Goal: Task Accomplishment & Management: Complete application form

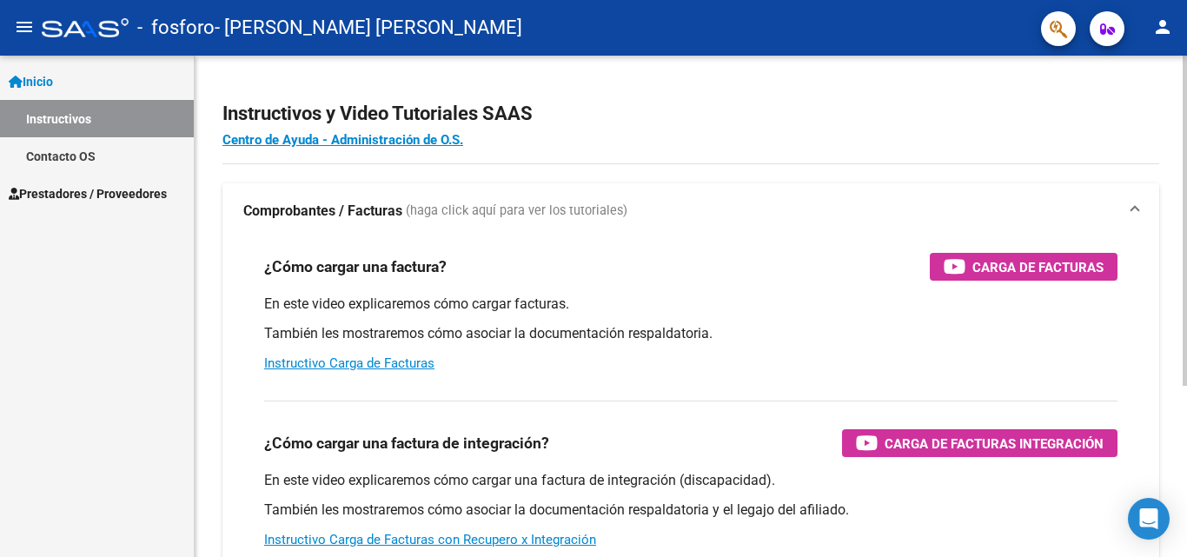
click at [668, 451] on div "¿Cómo cargar una factura de integración? Carga de Facturas Integración" at bounding box center [690, 443] width 853 height 28
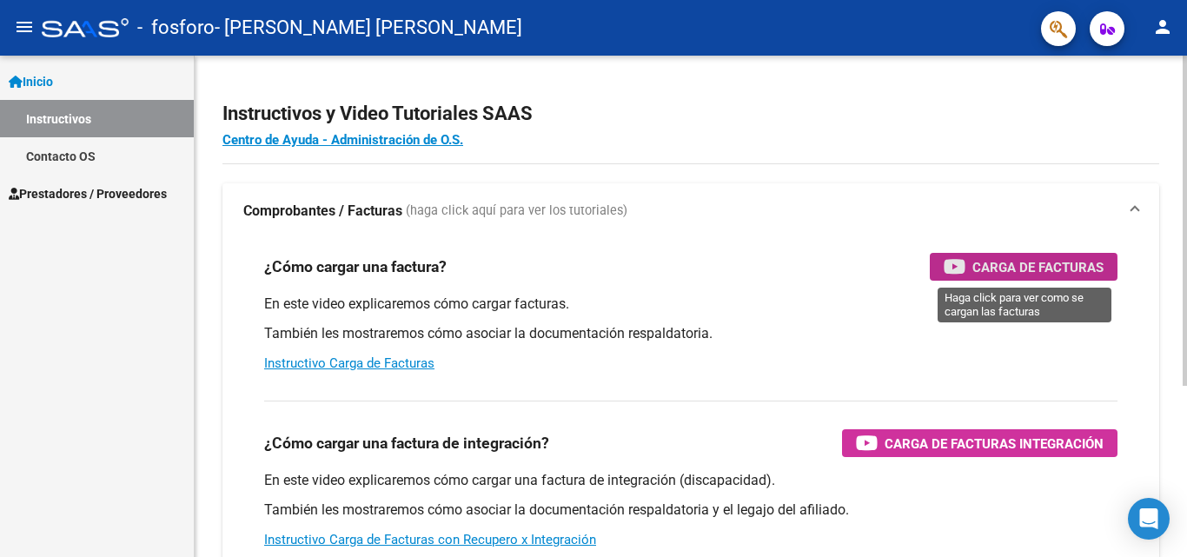
click at [997, 271] on span "Carga de Facturas" at bounding box center [1037, 267] width 131 height 22
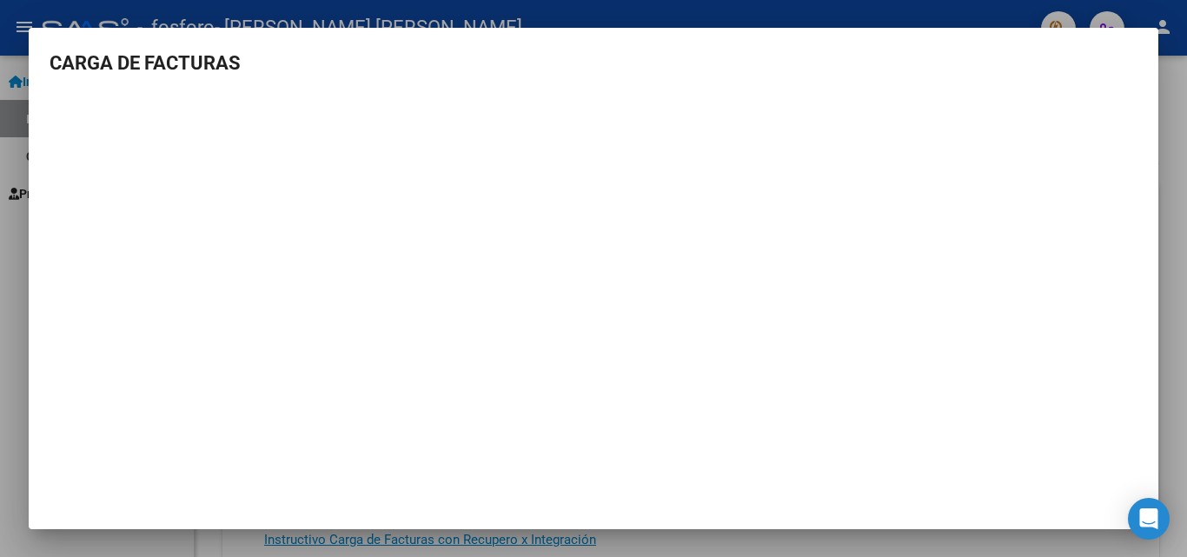
click at [1162, 103] on div at bounding box center [593, 278] width 1187 height 557
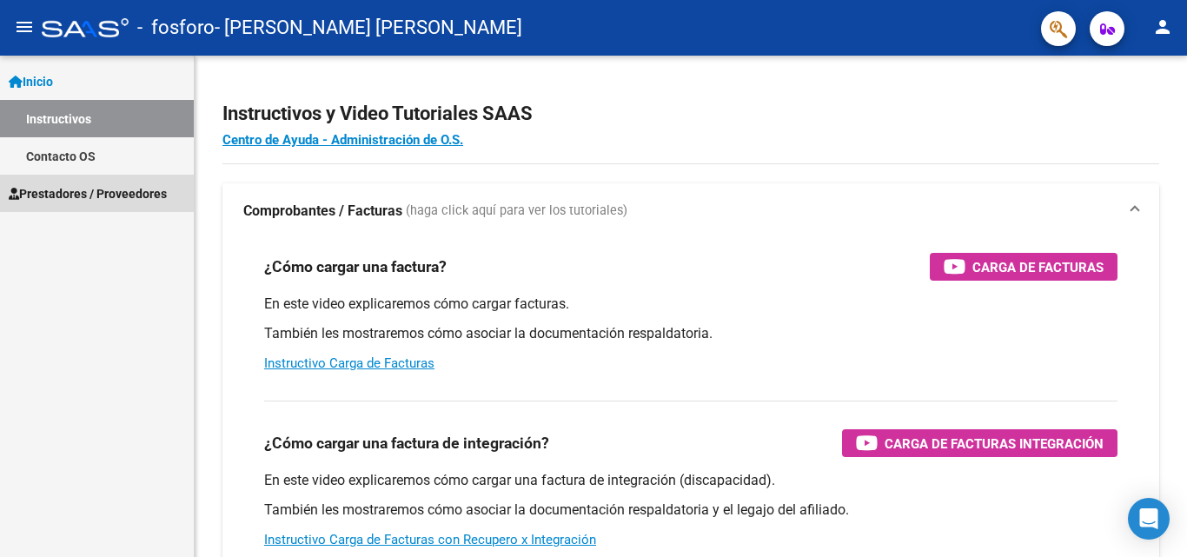
click at [88, 189] on span "Prestadores / Proveedores" at bounding box center [88, 193] width 158 height 19
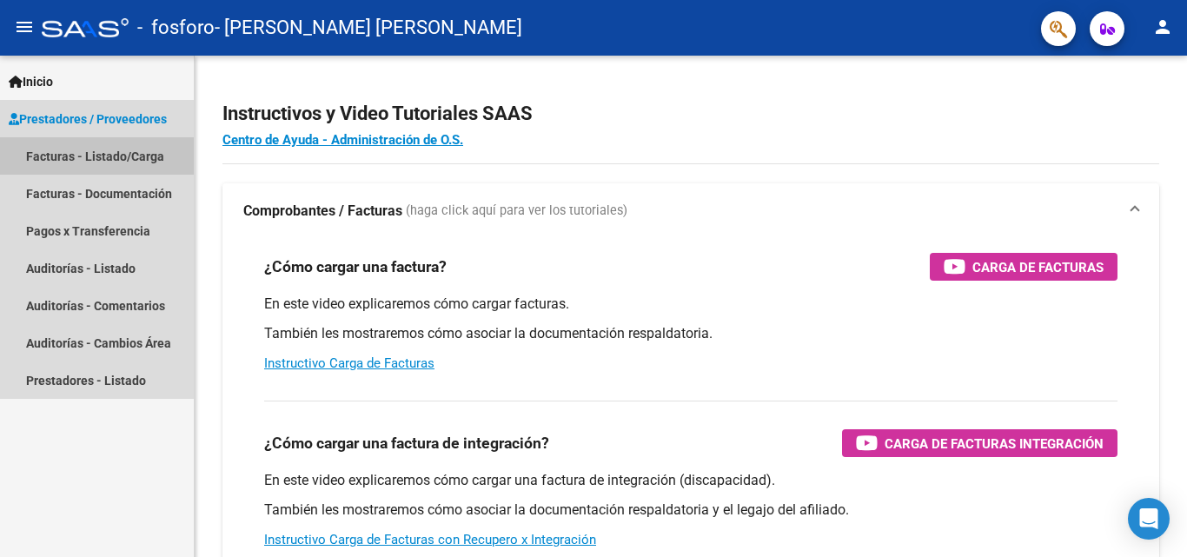
click at [119, 156] on link "Facturas - Listado/Carga" at bounding box center [97, 155] width 194 height 37
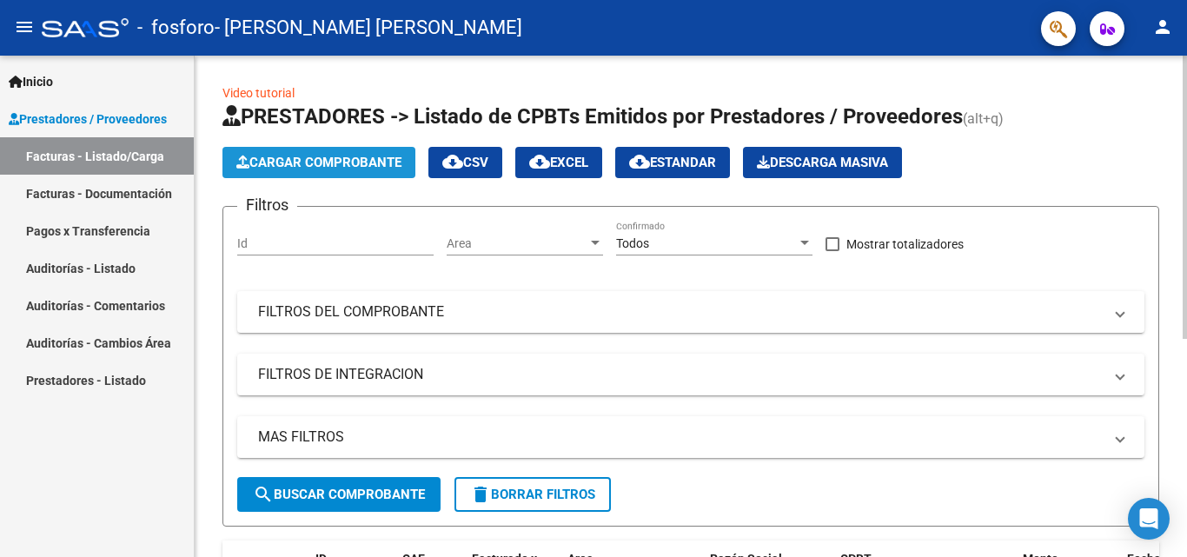
click at [360, 158] on span "Cargar Comprobante" at bounding box center [318, 163] width 165 height 16
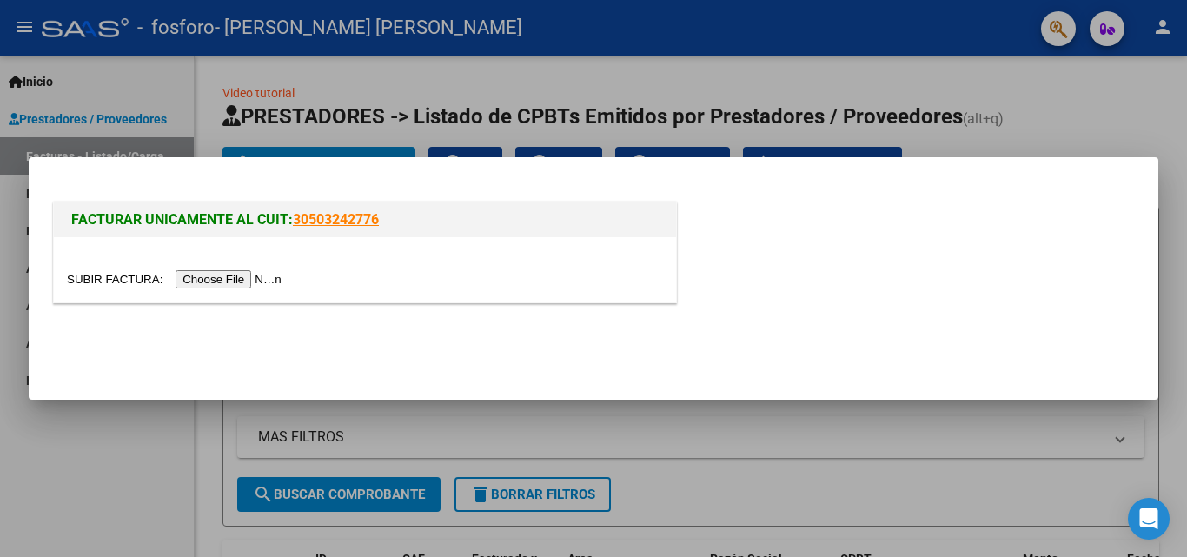
click at [251, 279] on input "file" at bounding box center [177, 279] width 220 height 18
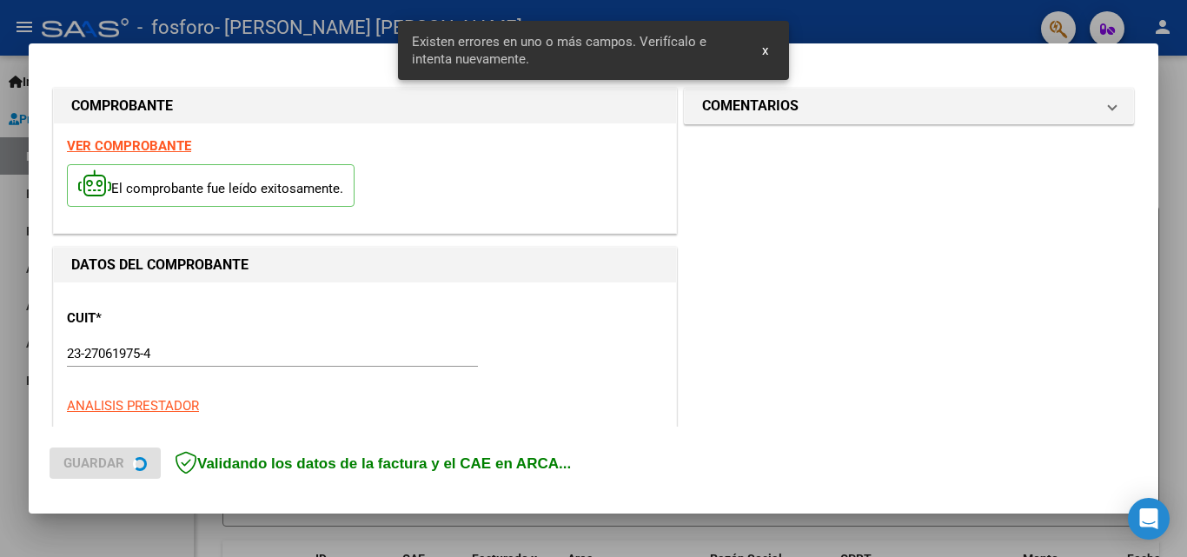
scroll to position [425, 0]
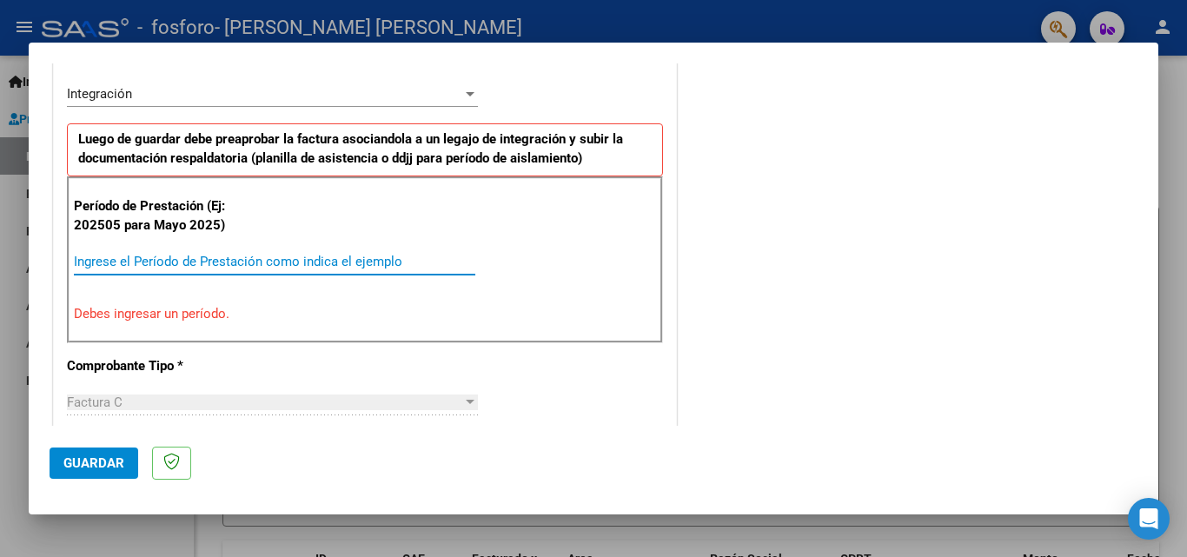
click at [374, 261] on input "Ingrese el Período de Prestación como indica el ejemplo" at bounding box center [274, 262] width 401 height 16
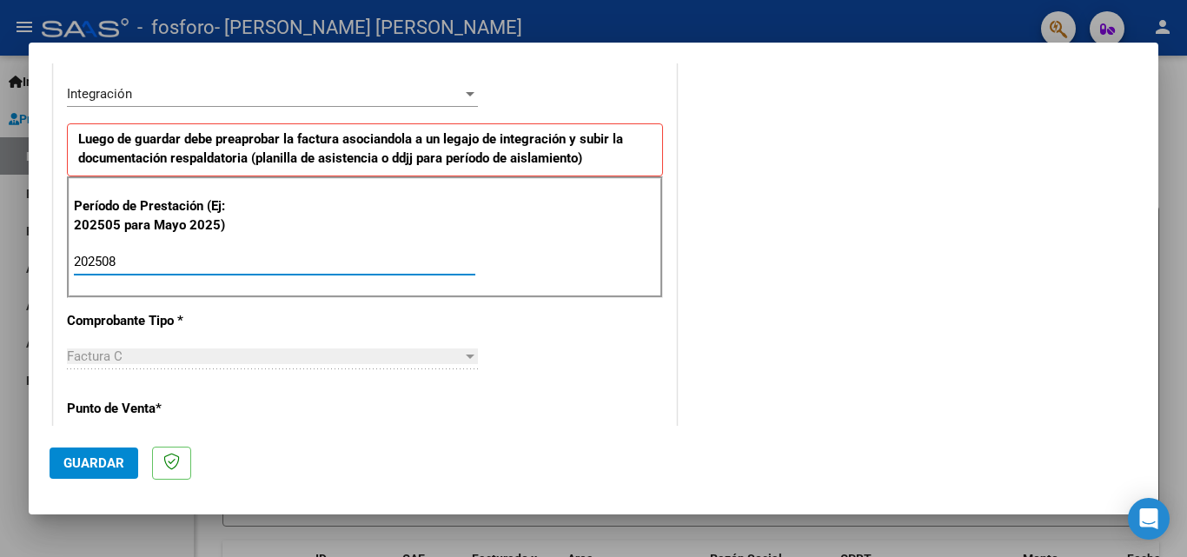
type input "202508"
click at [466, 355] on div at bounding box center [470, 356] width 9 height 4
click at [106, 469] on span "Guardar" at bounding box center [93, 463] width 61 height 16
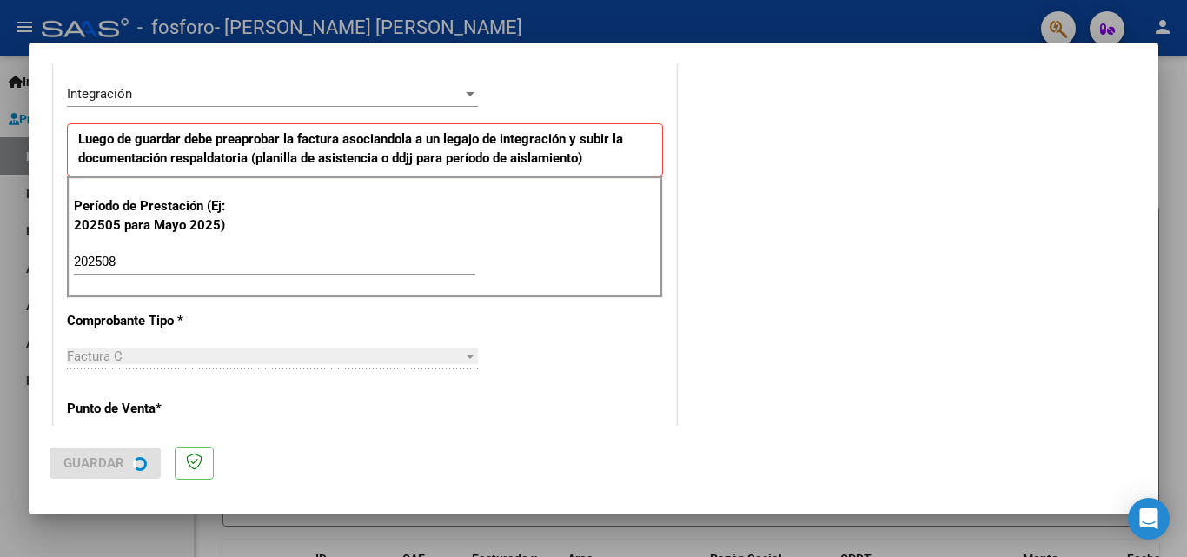
scroll to position [0, 0]
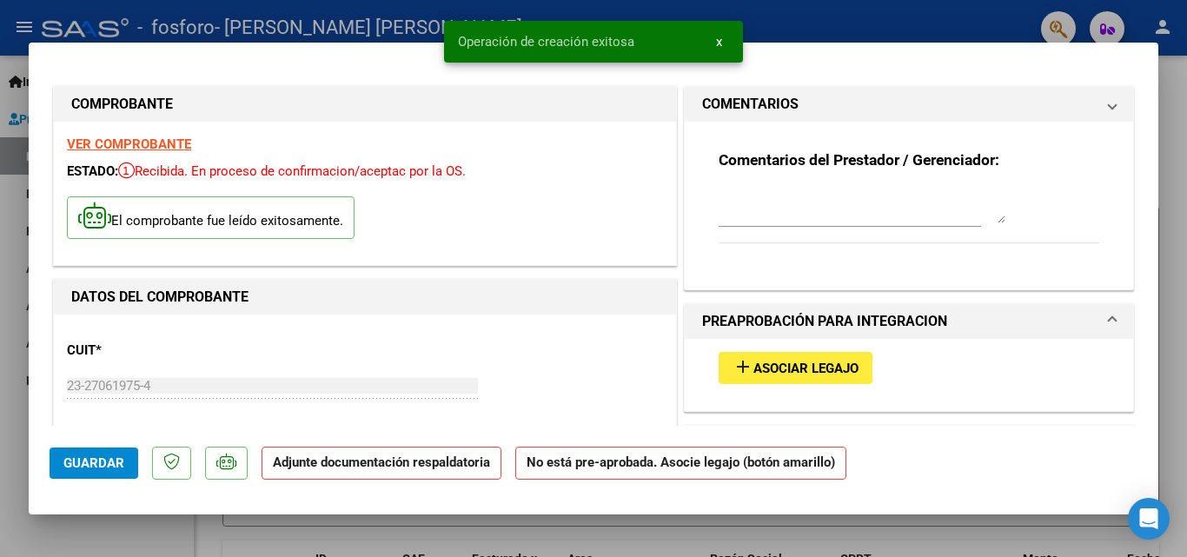
click at [419, 284] on div "DATOS DEL COMPROBANTE" at bounding box center [365, 297] width 622 height 35
click at [818, 311] on h1 "PREAPROBACIÓN PARA INTEGRACION" at bounding box center [824, 321] width 245 height 21
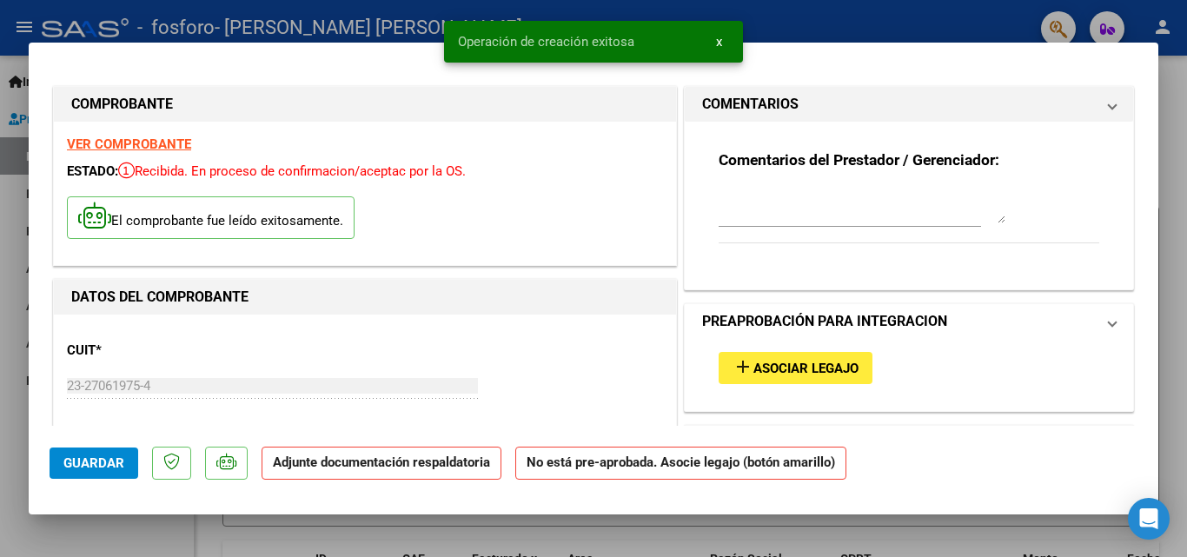
click at [818, 311] on h1 "PREAPROBACIÓN PARA INTEGRACION" at bounding box center [824, 321] width 245 height 21
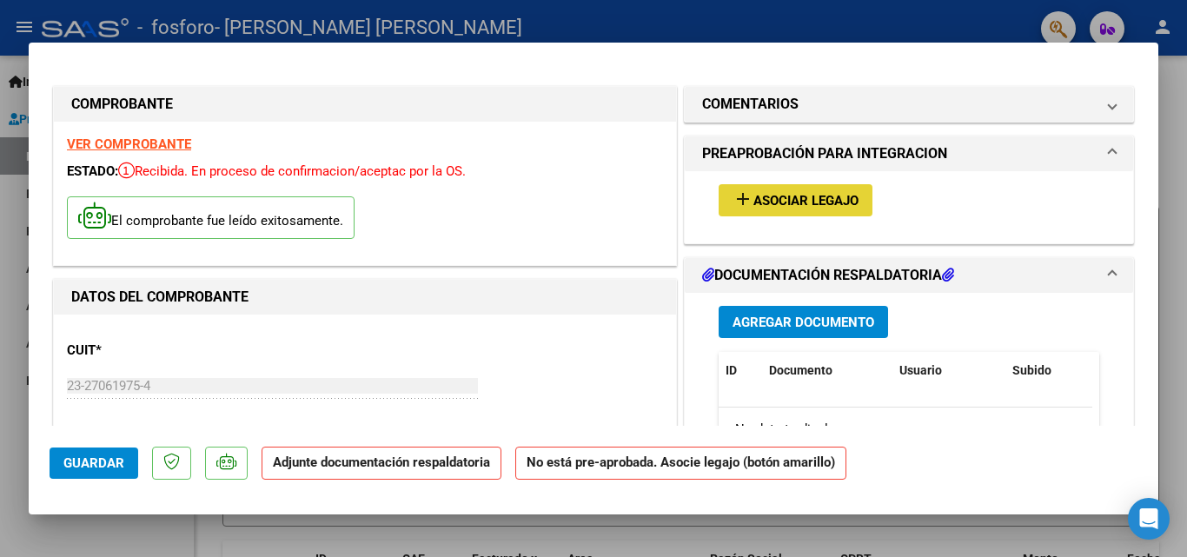
click at [796, 201] on span "Asociar Legajo" at bounding box center [805, 201] width 105 height 16
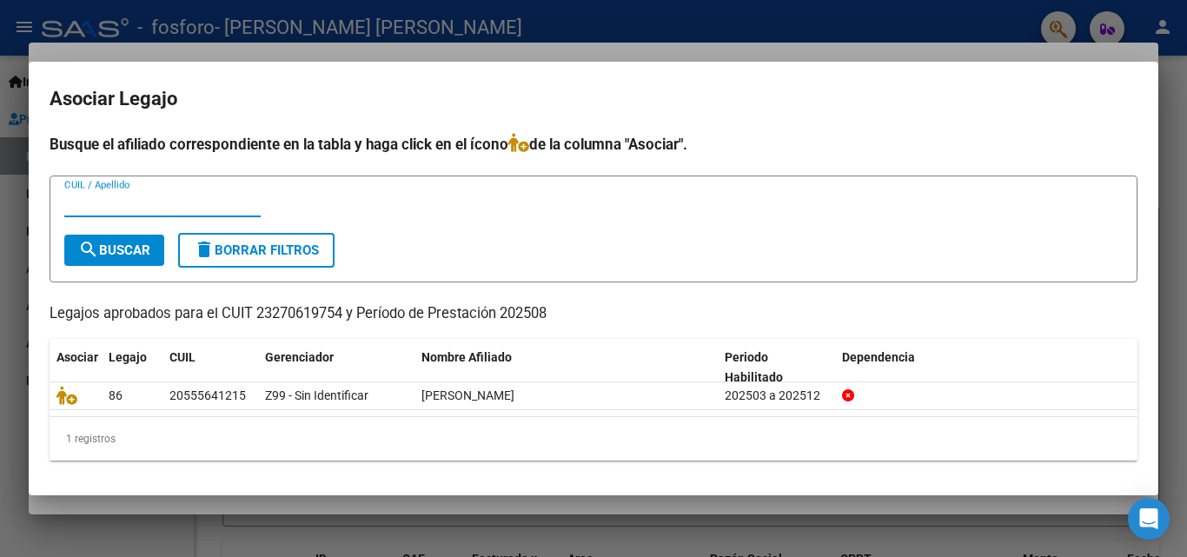
type input "2"
type input "20555641215"
click at [149, 248] on span "search Buscar" at bounding box center [114, 250] width 72 height 16
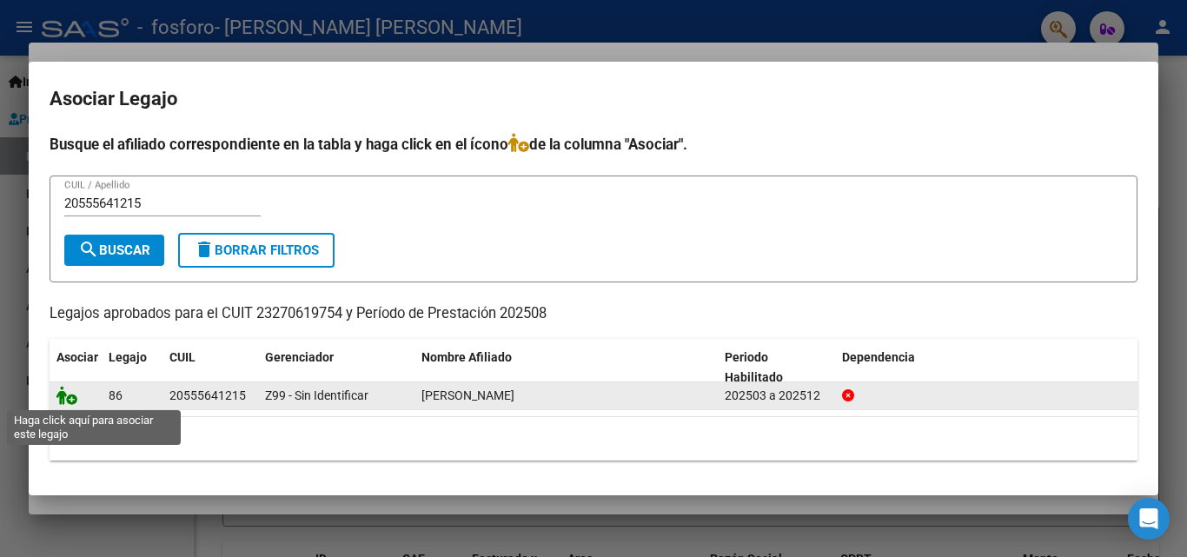
click at [61, 396] on icon at bounding box center [66, 395] width 21 height 19
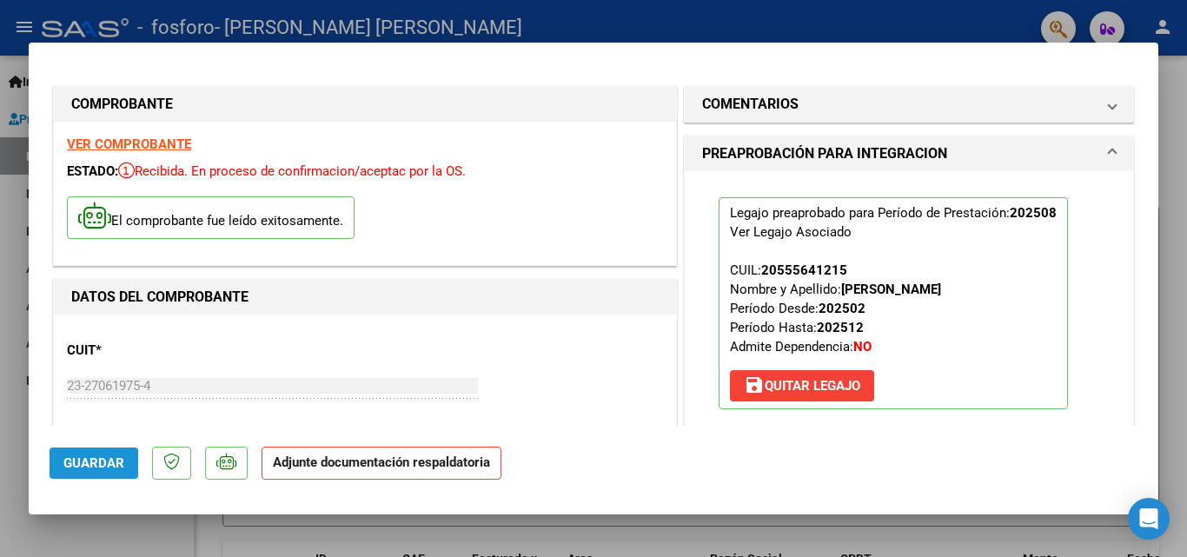
click at [112, 462] on span "Guardar" at bounding box center [93, 463] width 61 height 16
click at [83, 471] on button "Guardar" at bounding box center [94, 462] width 89 height 31
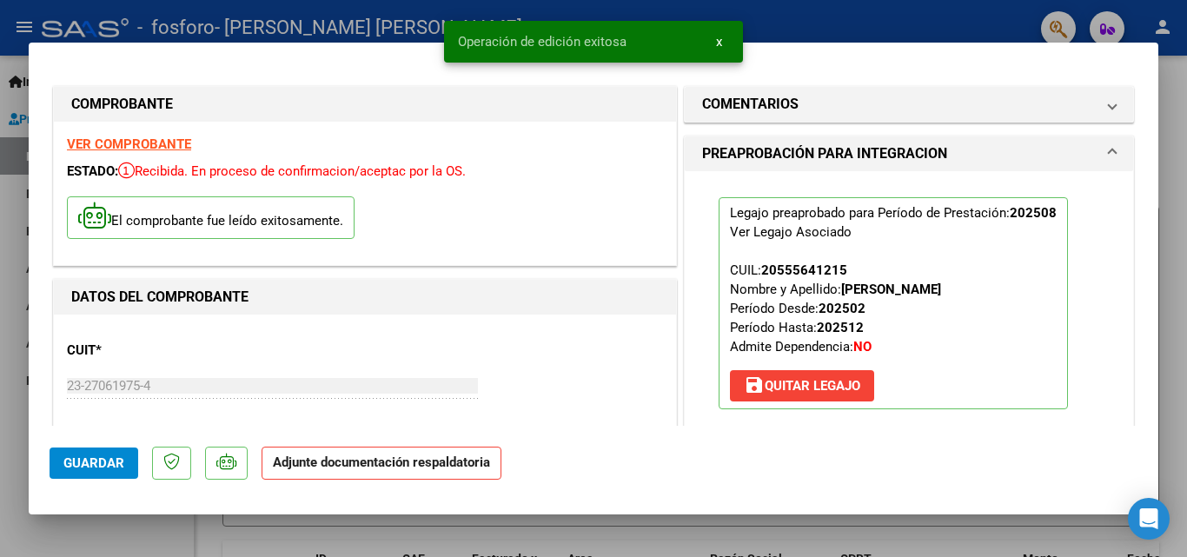
click at [405, 462] on strong "Adjunte documentación respaldatoria" at bounding box center [381, 462] width 217 height 16
click at [1095, 171] on div "Legajo preaprobado para Período de Prestación: 202508 Ver Legajo Asociado CUIL:…" at bounding box center [908, 303] width 407 height 264
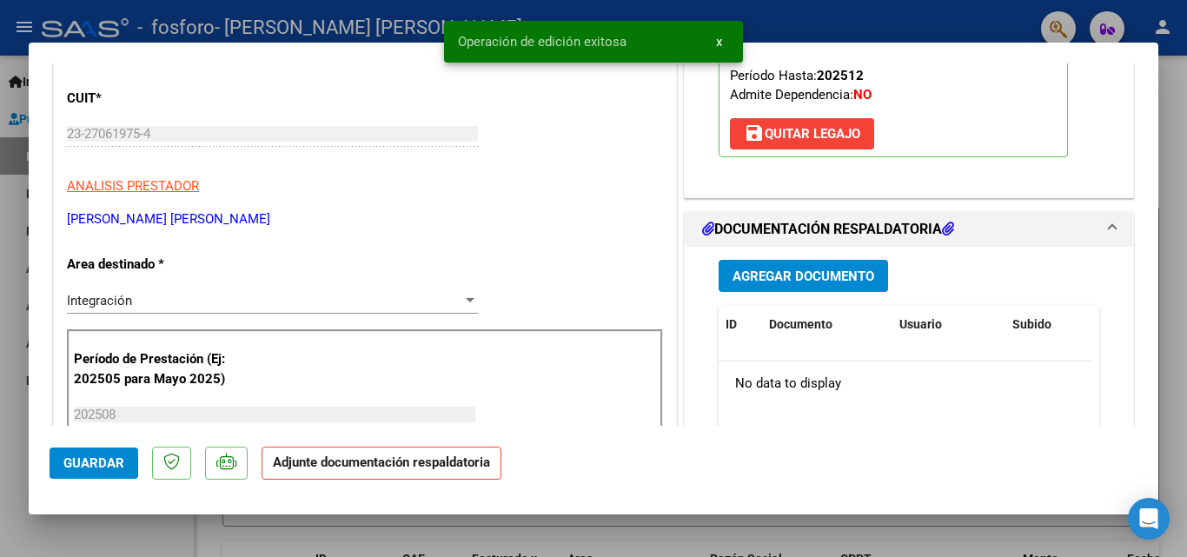
scroll to position [287, 0]
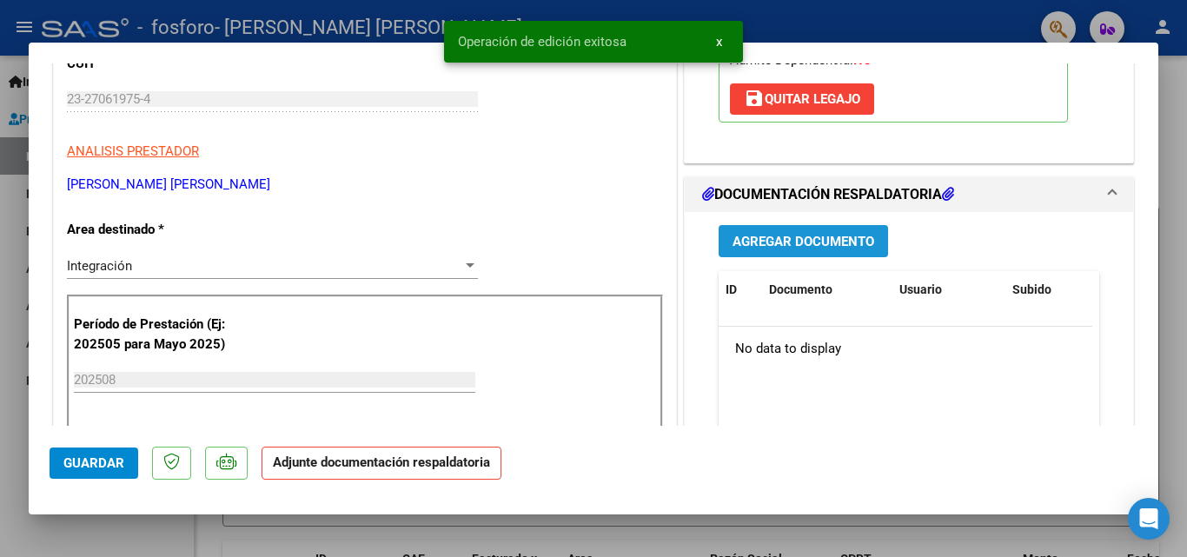
click at [806, 235] on span "Agregar Documento" at bounding box center [803, 242] width 142 height 16
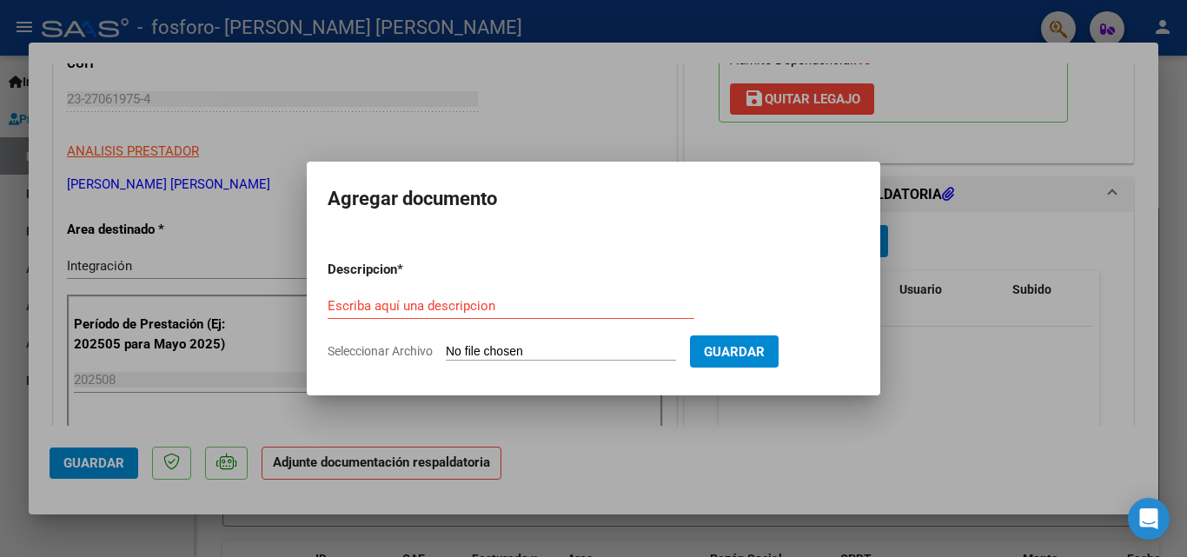
click at [585, 354] on input "Seleccionar Archivo" at bounding box center [561, 352] width 230 height 17
type input "C:\fakepath\asistencia agosto [PERSON_NAME].pdf"
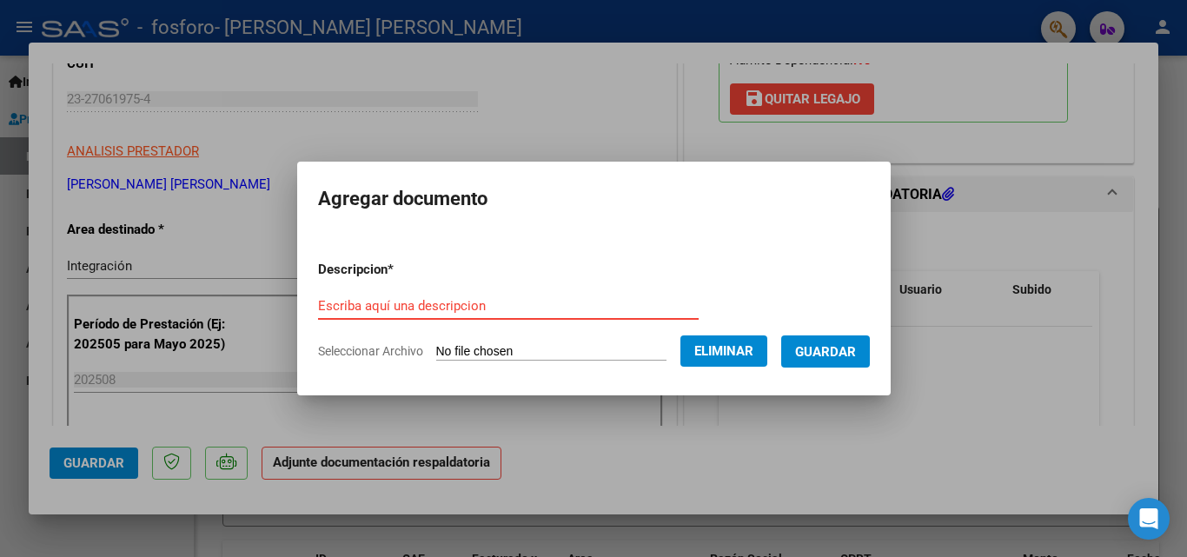
click at [379, 308] on input "Escriba aquí una descripcion" at bounding box center [508, 306] width 381 height 16
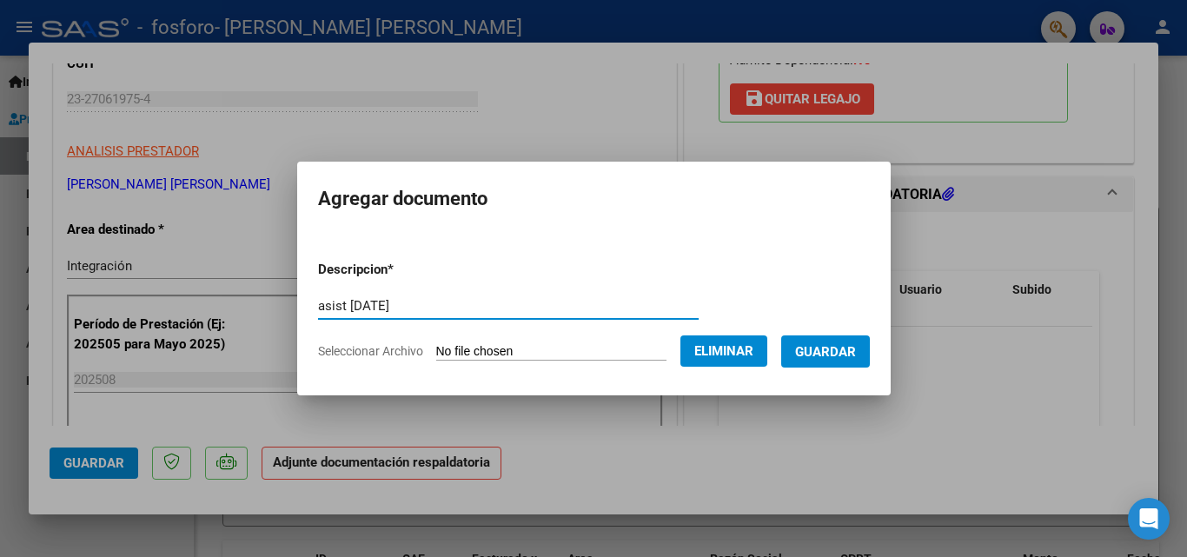
type input "asist [DATE]"
click at [837, 354] on span "Guardar" at bounding box center [825, 352] width 61 height 16
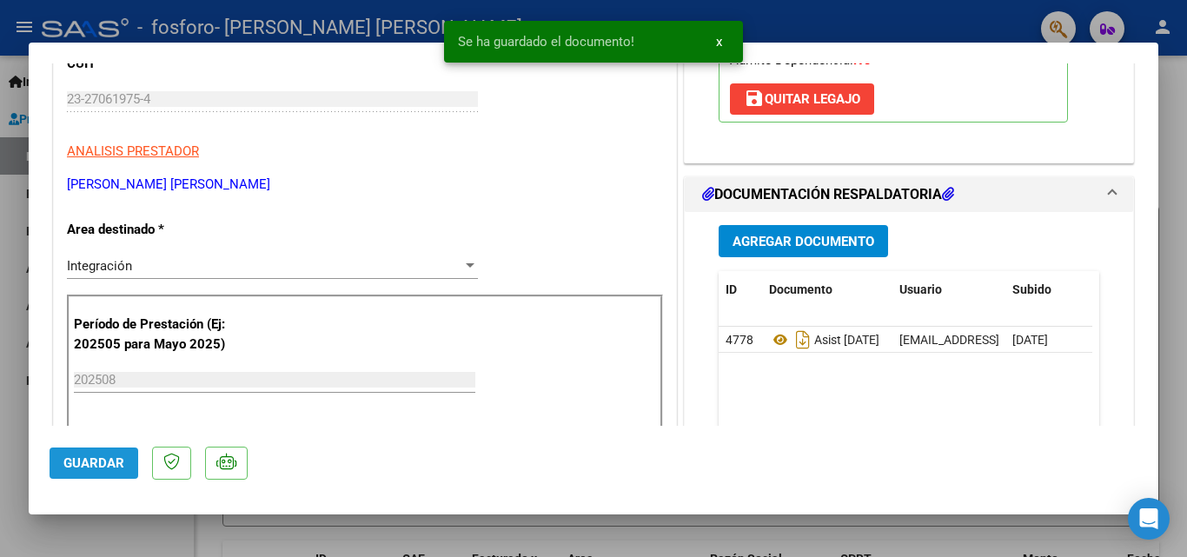
click at [108, 467] on span "Guardar" at bounding box center [93, 463] width 61 height 16
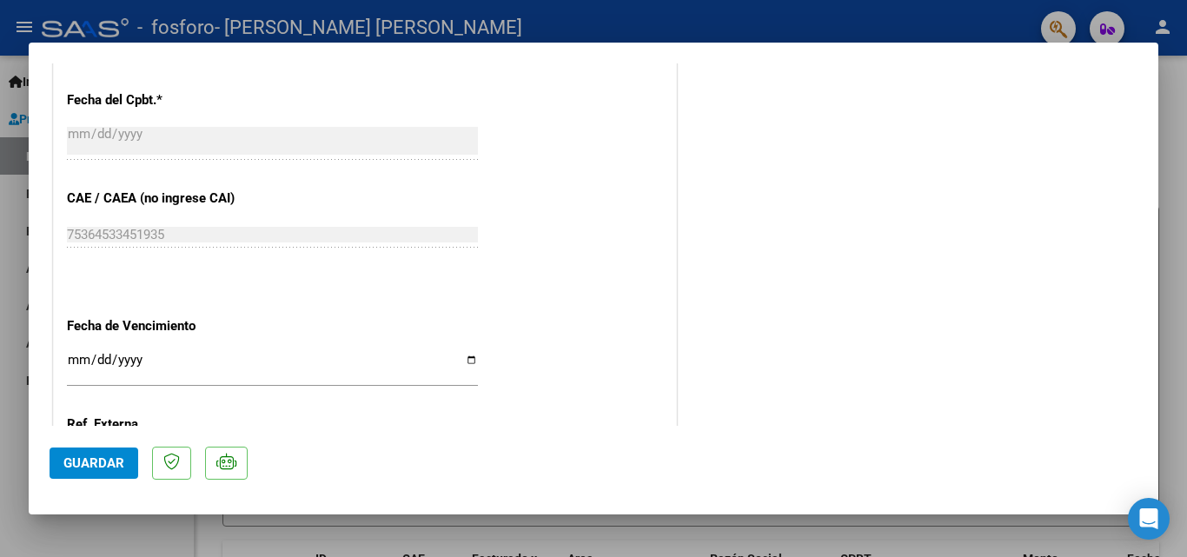
scroll to position [1093, 0]
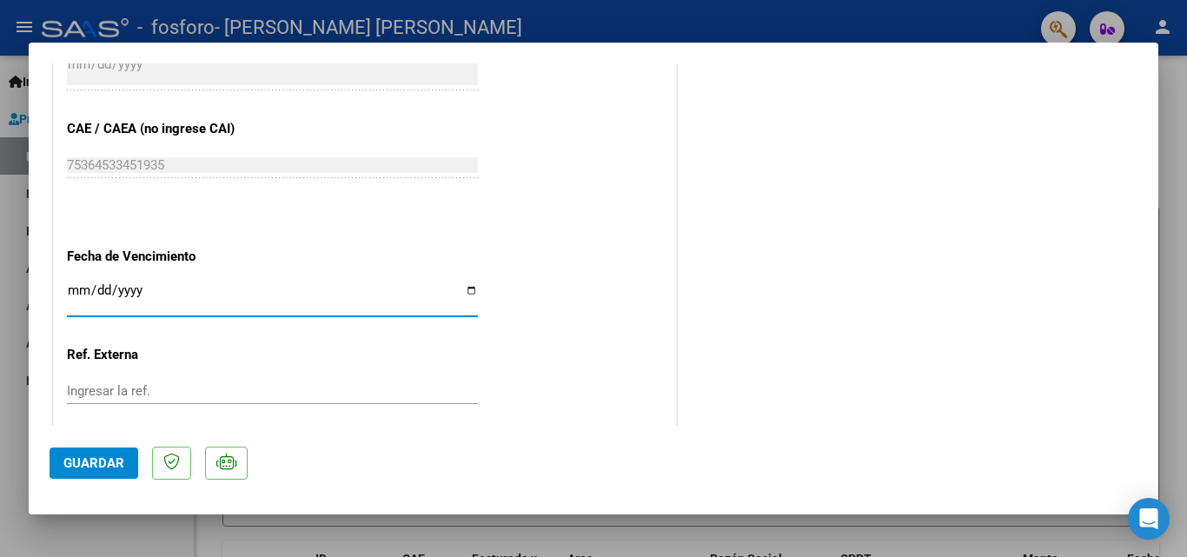
click at [89, 287] on input "Ingresar la fecha" at bounding box center [272, 297] width 411 height 28
click at [70, 283] on input "Ingresar la fecha" at bounding box center [272, 297] width 411 height 28
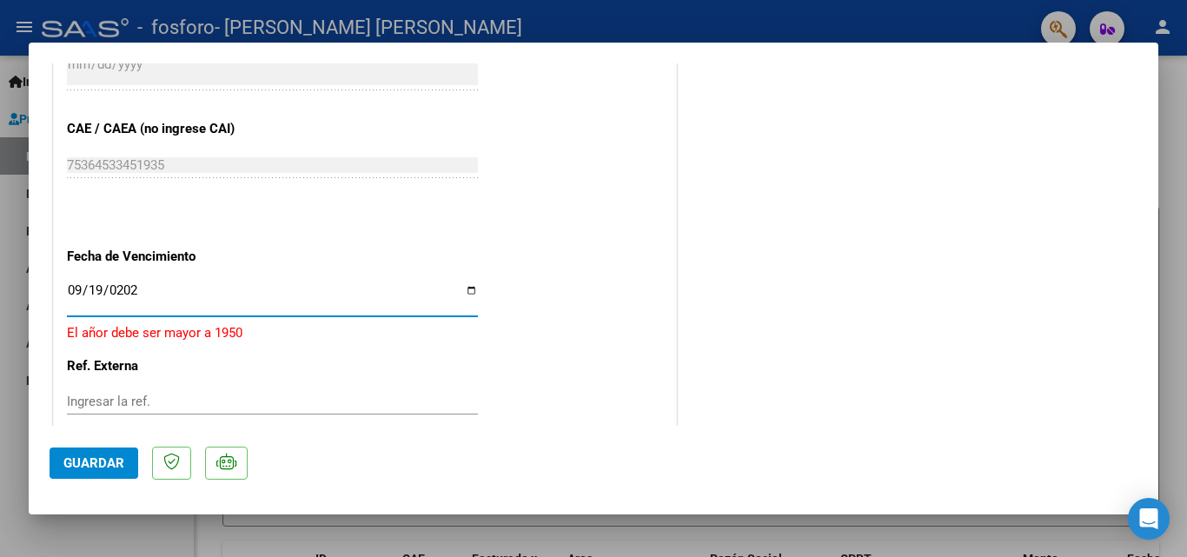
type input "[DATE]"
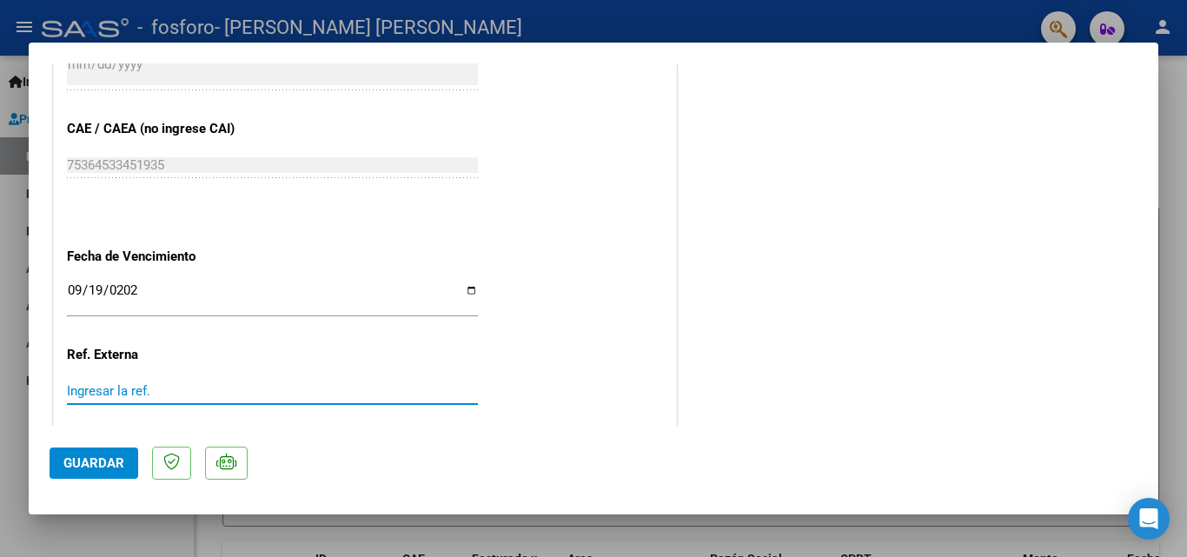
click at [126, 383] on input "Ingresar la ref." at bounding box center [272, 391] width 411 height 16
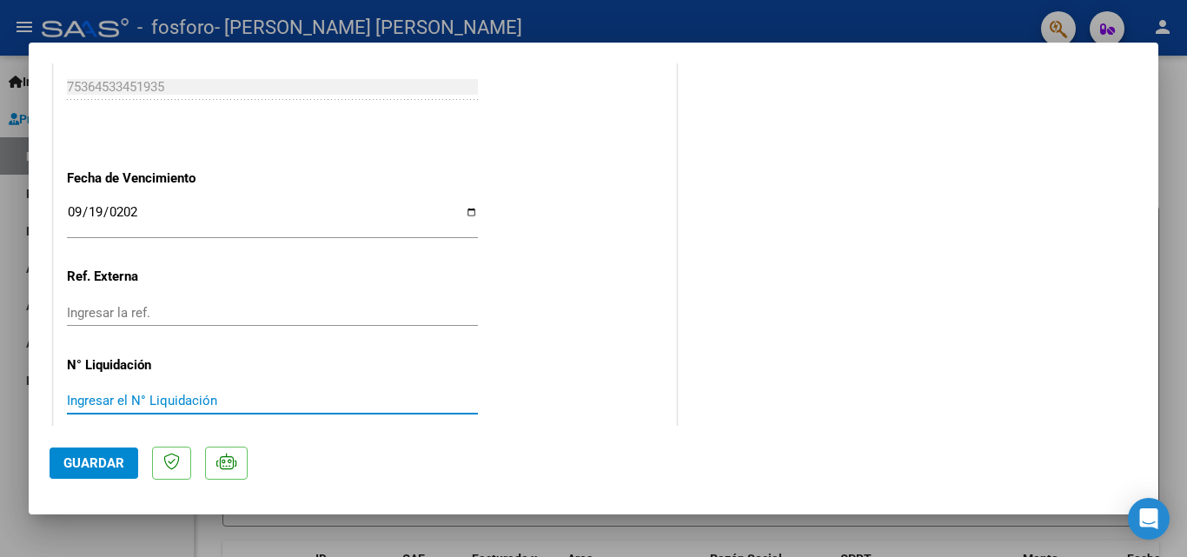
click at [164, 393] on input "Ingresar el N° Liquidación" at bounding box center [272, 401] width 411 height 16
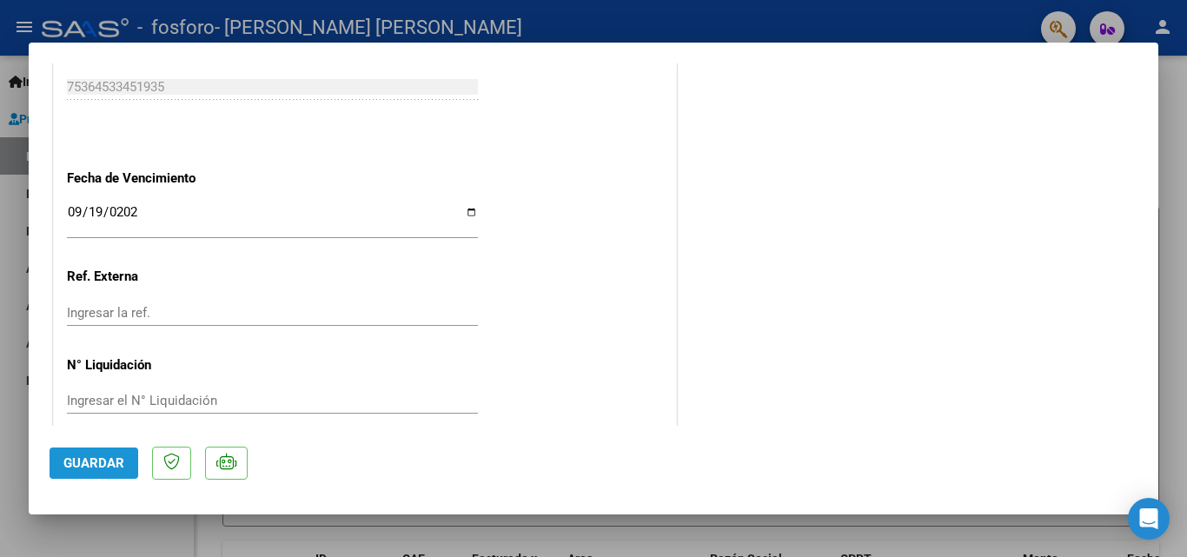
click at [102, 469] on span "Guardar" at bounding box center [93, 463] width 61 height 16
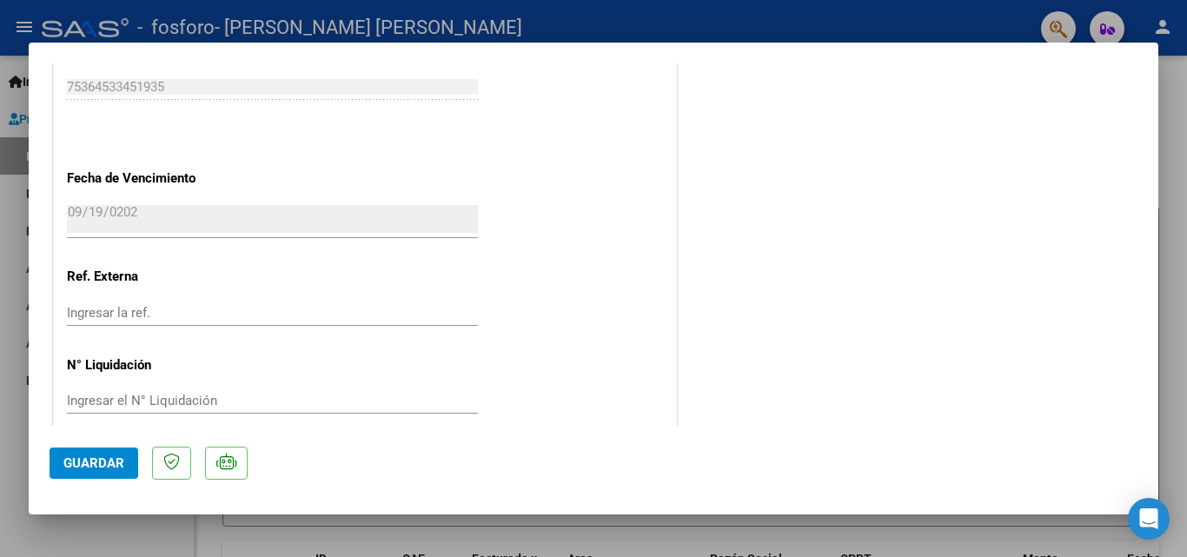
click at [969, 532] on div at bounding box center [593, 278] width 1187 height 557
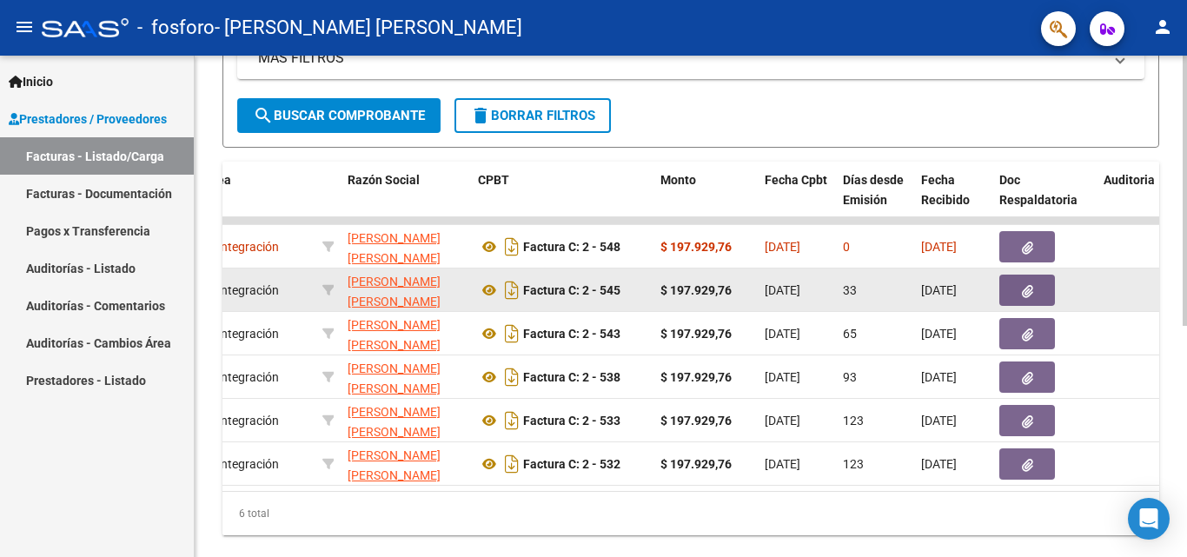
scroll to position [366, 0]
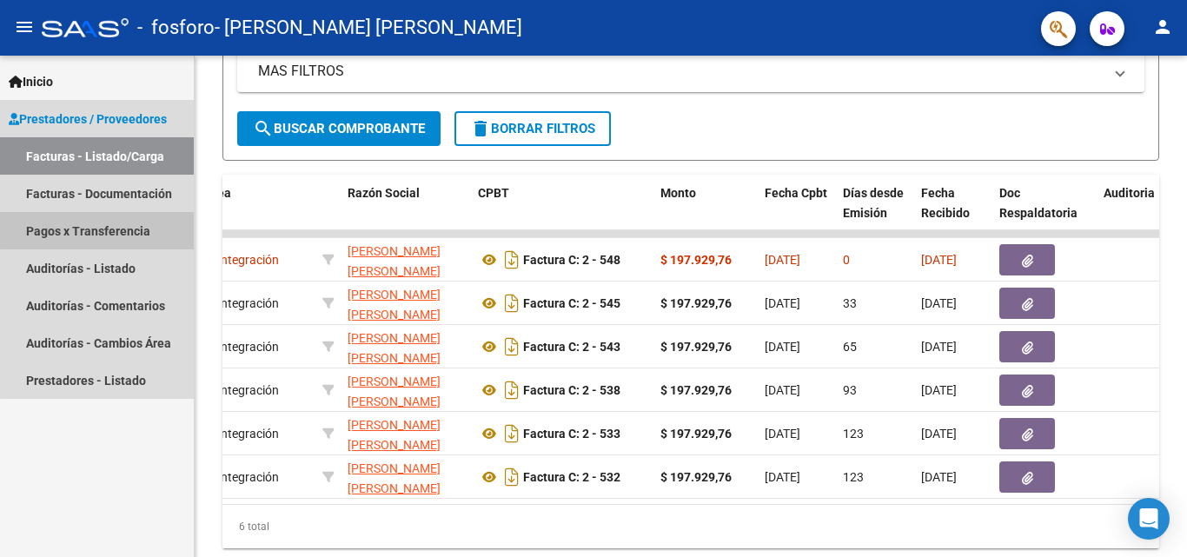
click at [108, 229] on link "Pagos x Transferencia" at bounding box center [97, 230] width 194 height 37
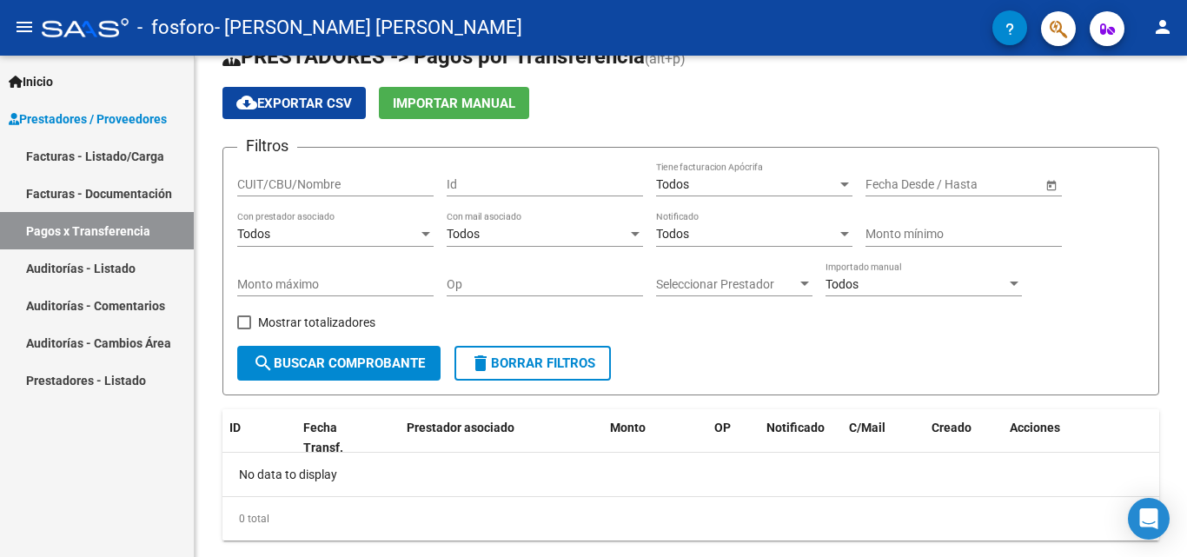
scroll to position [80, 0]
